Goal: Transaction & Acquisition: Purchase product/service

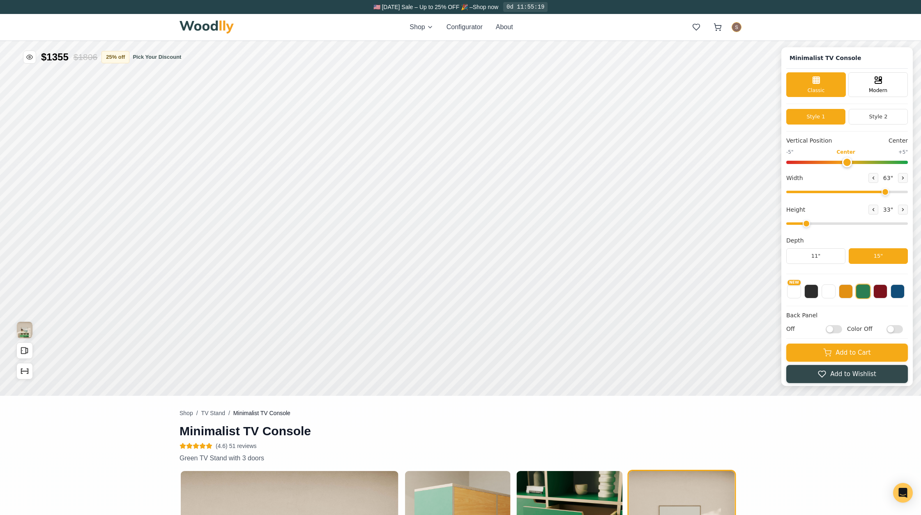
type input "63"
type input "2"
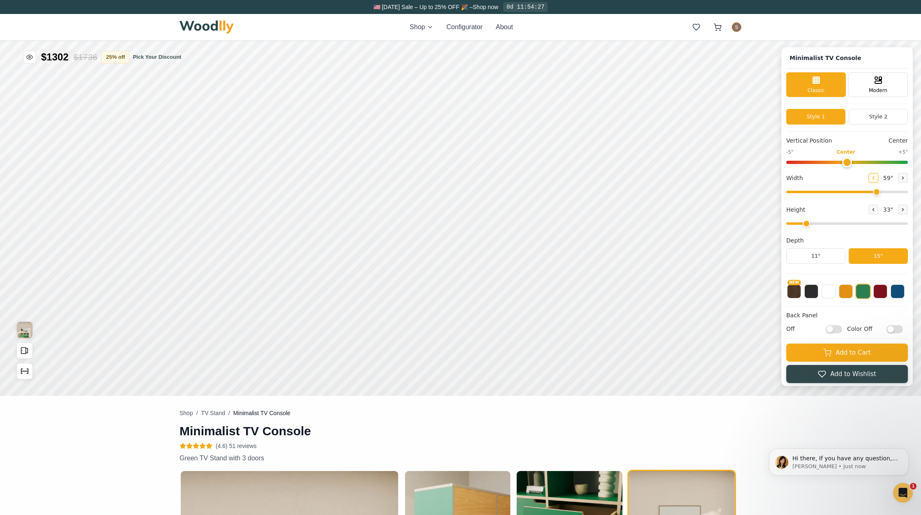
type input "58"
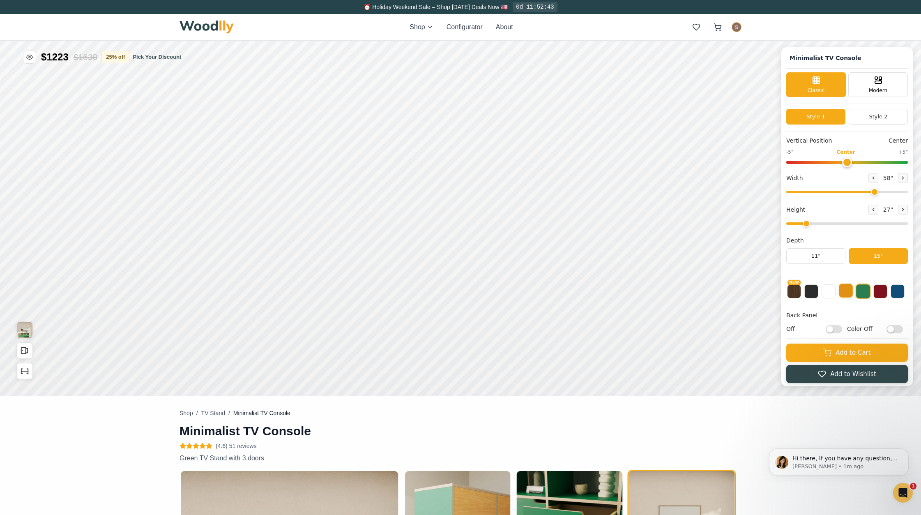
checkbox input "true"
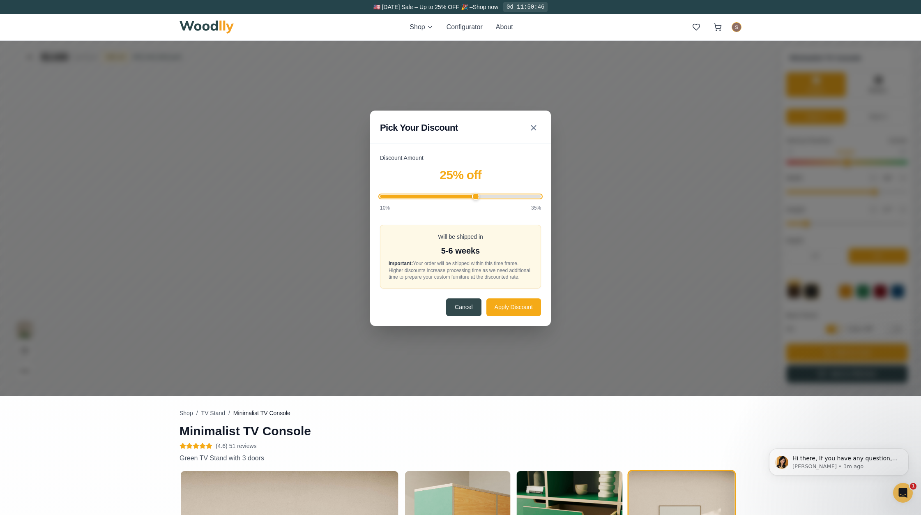
drag, startPoint x: 1401, startPoint y: 198, endPoint x: 1482, endPoint y: 198, distance: 80.6
type input "35"
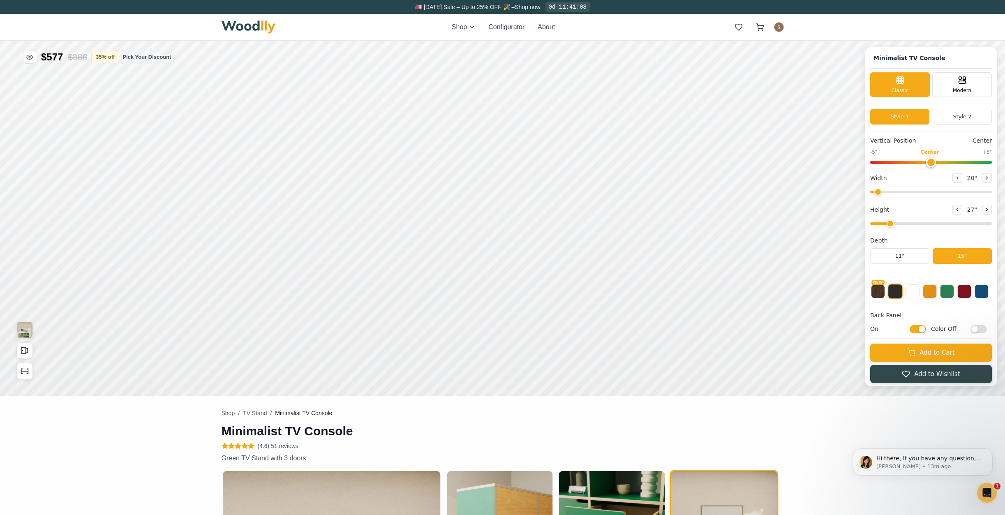
drag, startPoint x: 1831, startPoint y: -19, endPoint x: 1753, endPoint y: -20, distance: 78.1
type input "20"
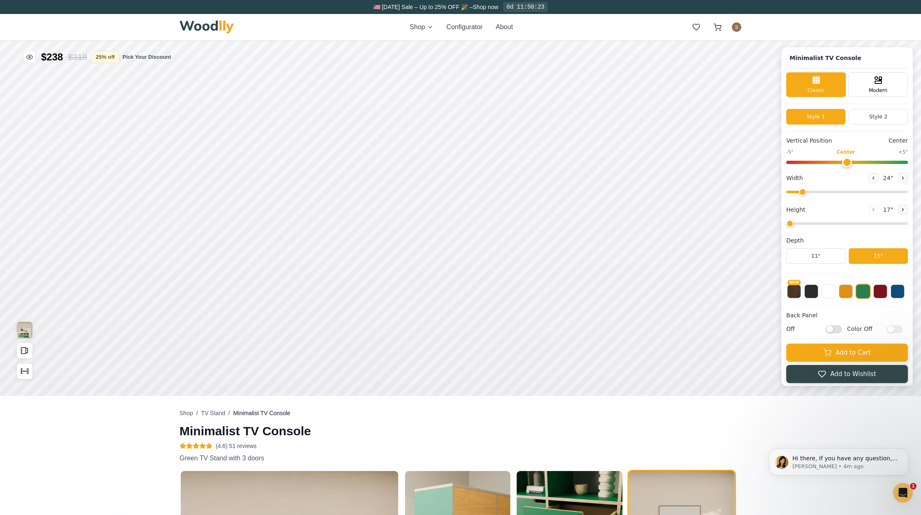
type input "63"
type input "2"
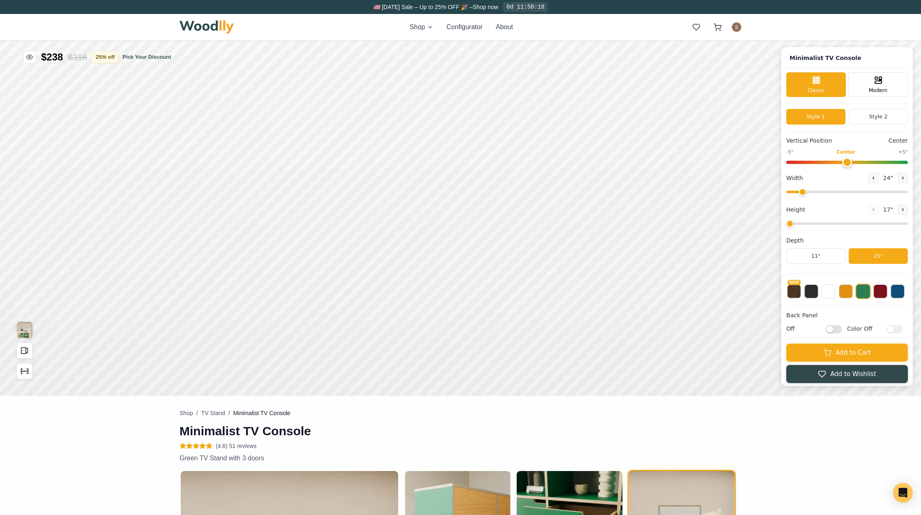
type input "63"
type input "2"
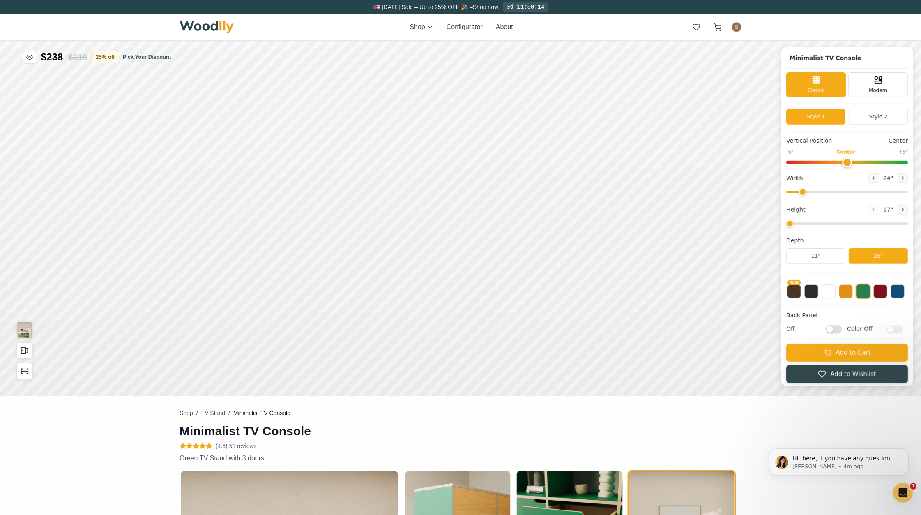
type input "63"
type input "2"
drag, startPoint x: 1036, startPoint y: 751, endPoint x: 951, endPoint y: 748, distance: 84.7
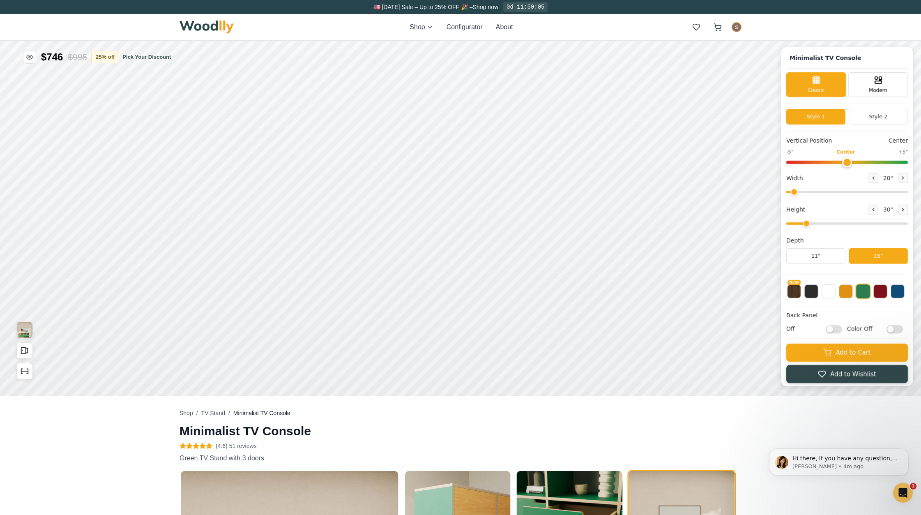
type input "20"
click at [293, 452] on div "15"" at bounding box center [295, 450] width 9 height 9
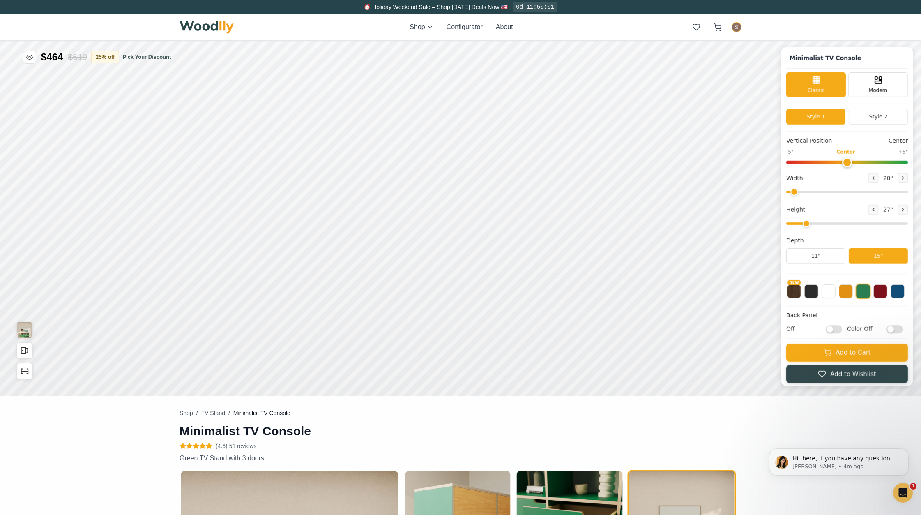
drag, startPoint x: 1738, startPoint y: 342, endPoint x: 1806, endPoint y: 385, distance: 81.1
checkbox input "true"
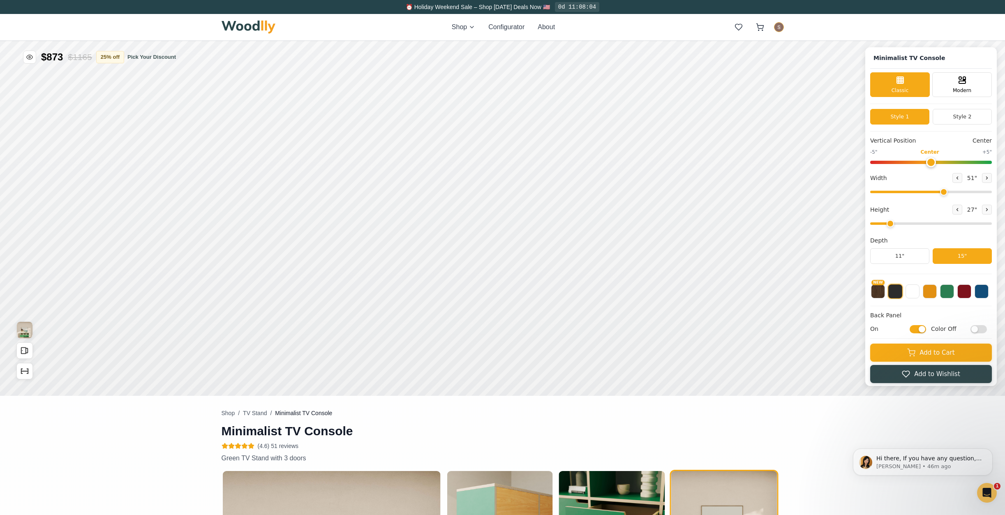
click at [948, 192] on input "range" at bounding box center [931, 192] width 122 height 2
click at [956, 192] on input "range" at bounding box center [931, 192] width 122 height 2
click at [991, 175] on button at bounding box center [987, 178] width 10 height 10
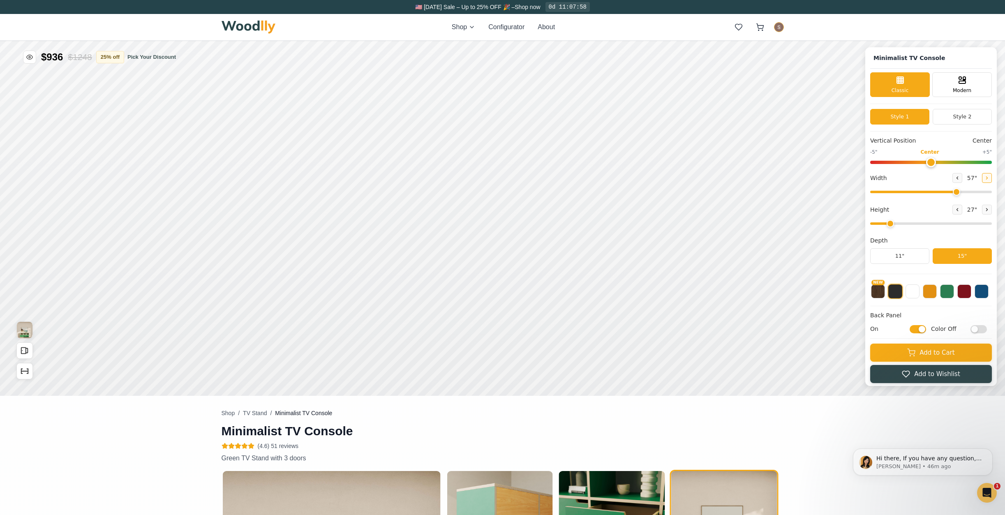
click at [991, 175] on button at bounding box center [987, 178] width 10 height 10
type input "58"
